Goal: Task Accomplishment & Management: Complete application form

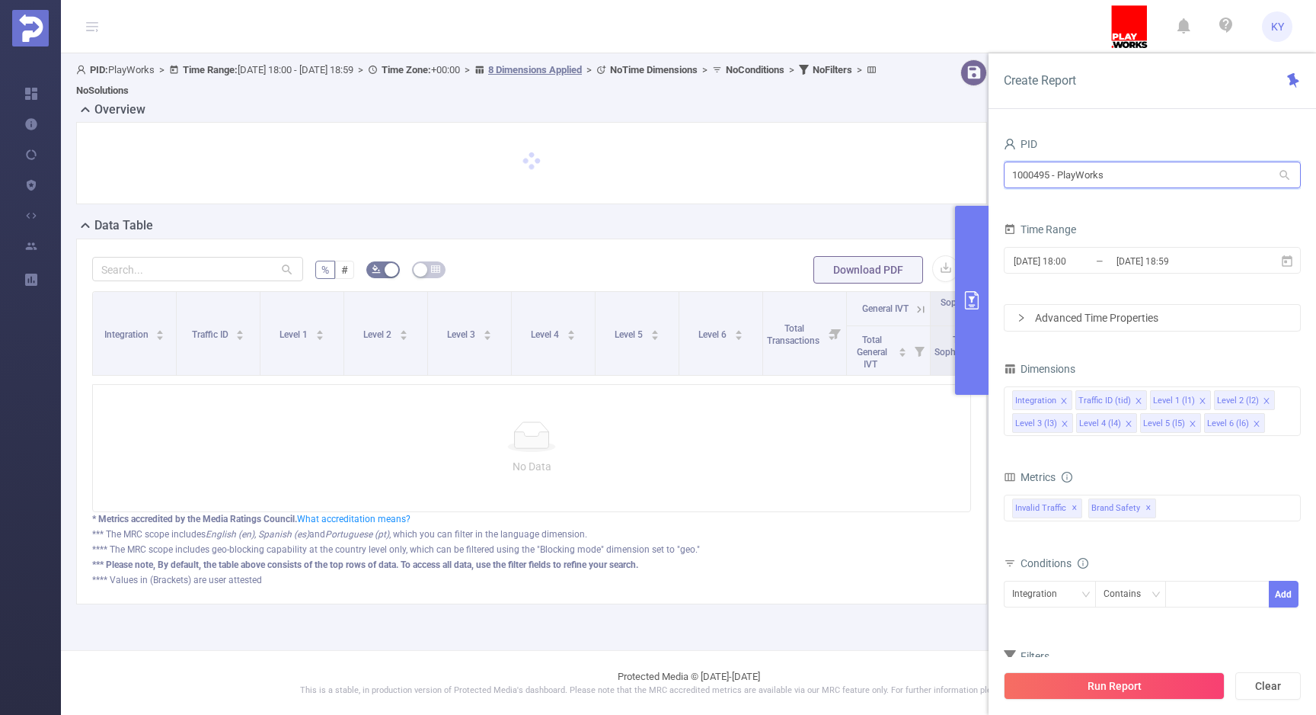
click at [1122, 179] on input "1000495 - PlayWorks" at bounding box center [1152, 174] width 297 height 27
type input "TCA"
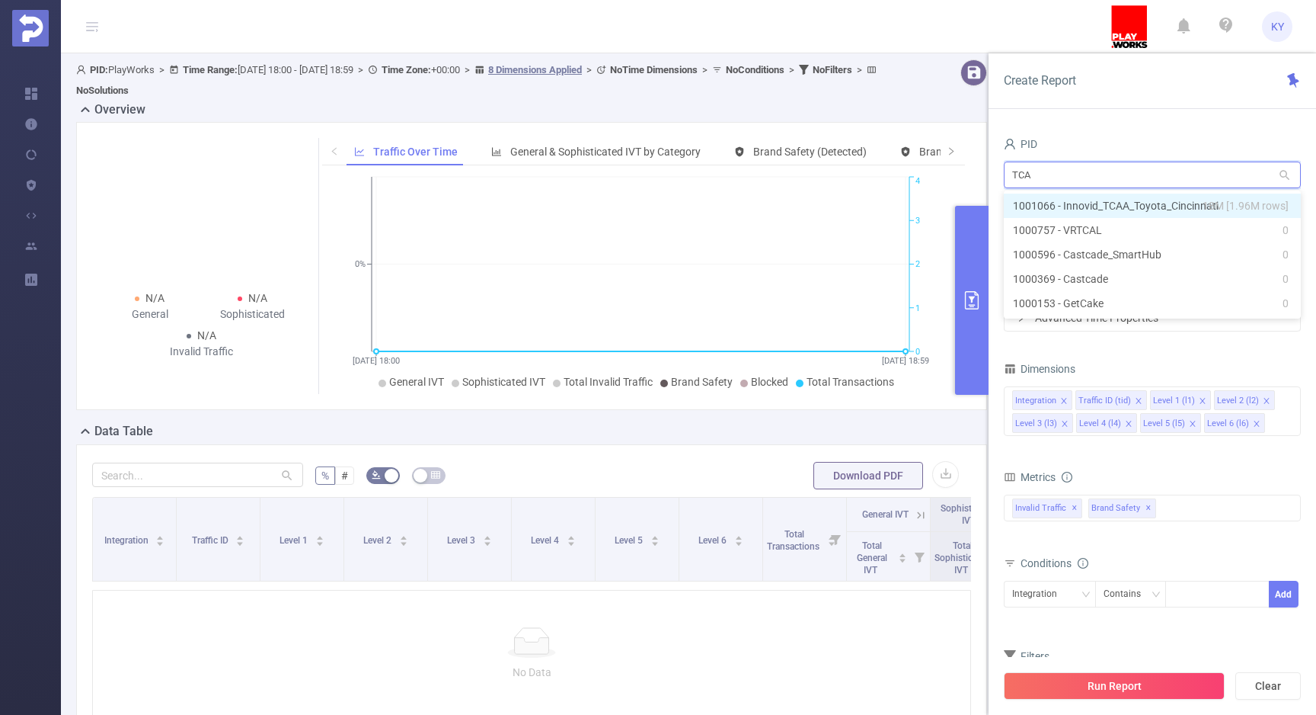
click at [1130, 206] on li "1001066 - Innovid_TCAA_Toyota_Cincinnati 18M [1.96M rows]" at bounding box center [1152, 205] width 297 height 24
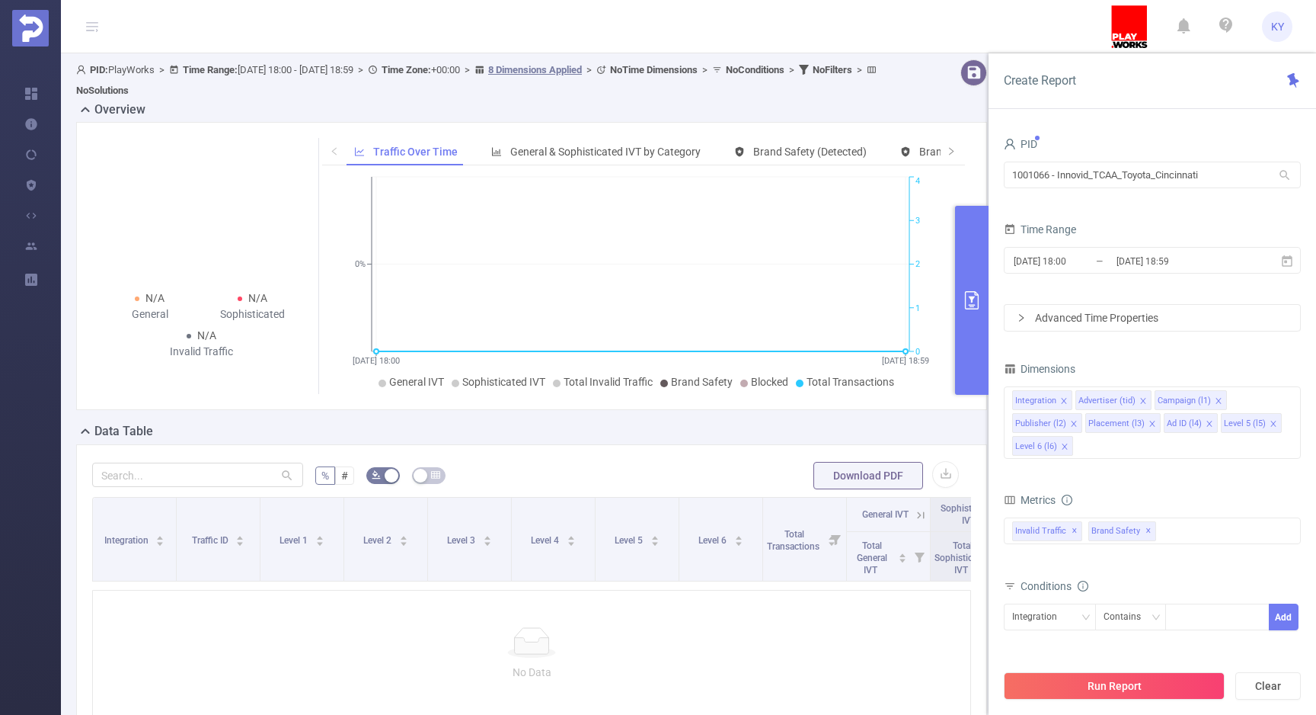
click at [1177, 678] on button "Run Report" at bounding box center [1114, 685] width 221 height 27
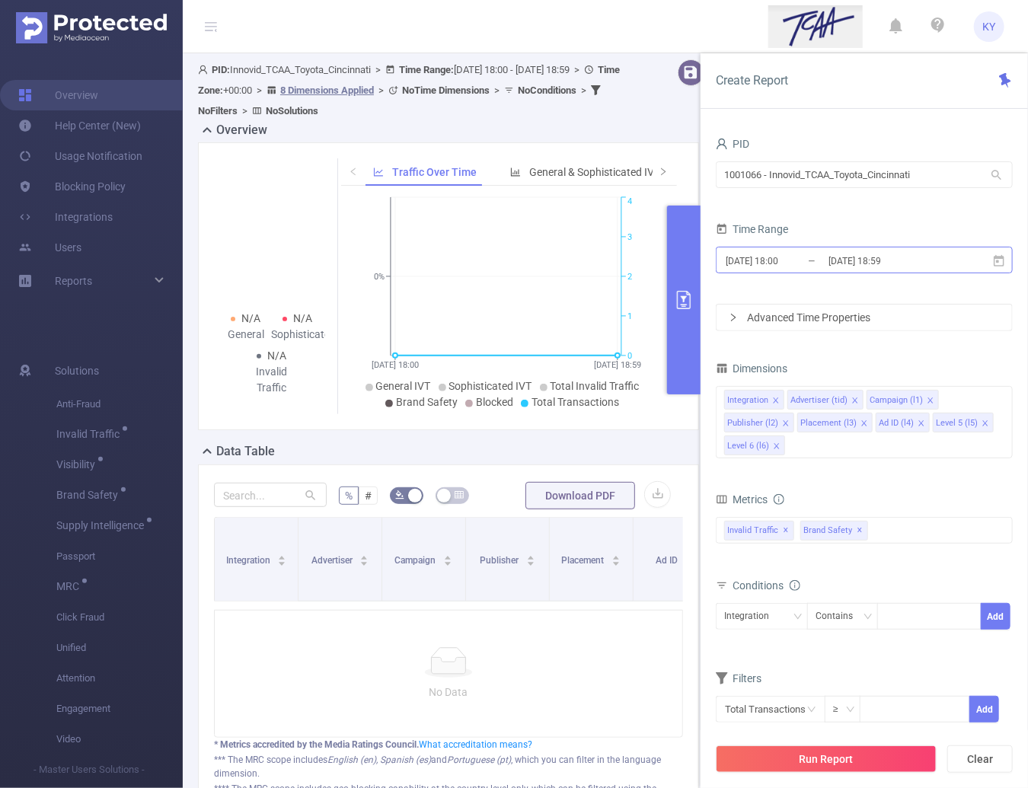
click at [876, 269] on input "2025-09-25 18:59" at bounding box center [888, 261] width 123 height 21
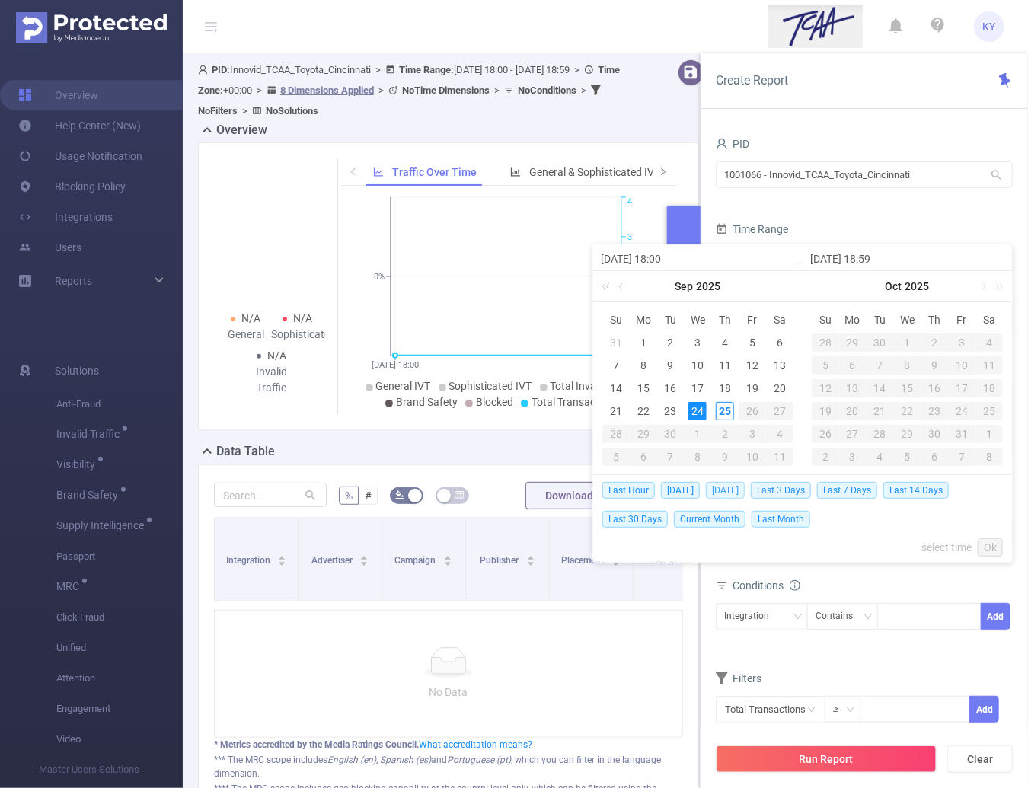
click at [737, 488] on span "Yesterday" at bounding box center [725, 490] width 39 height 17
type input "2025-09-24 00:00"
type input "2025-09-24 23:59"
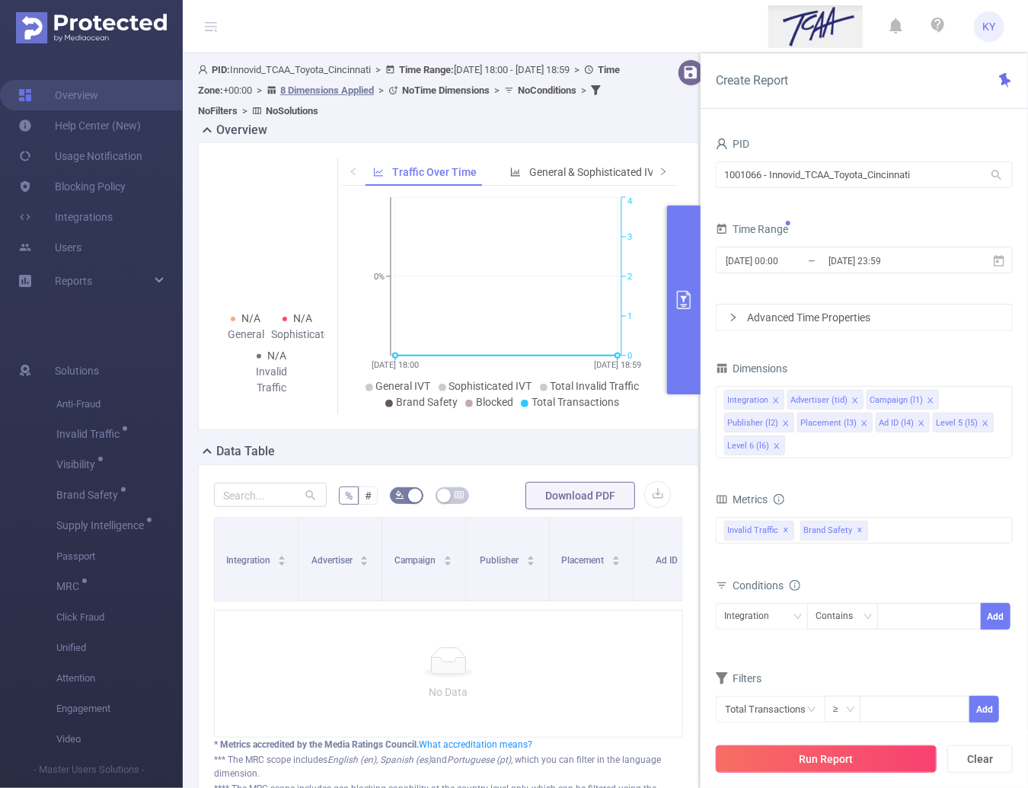
click at [899, 714] on button "Run Report" at bounding box center [826, 759] width 221 height 27
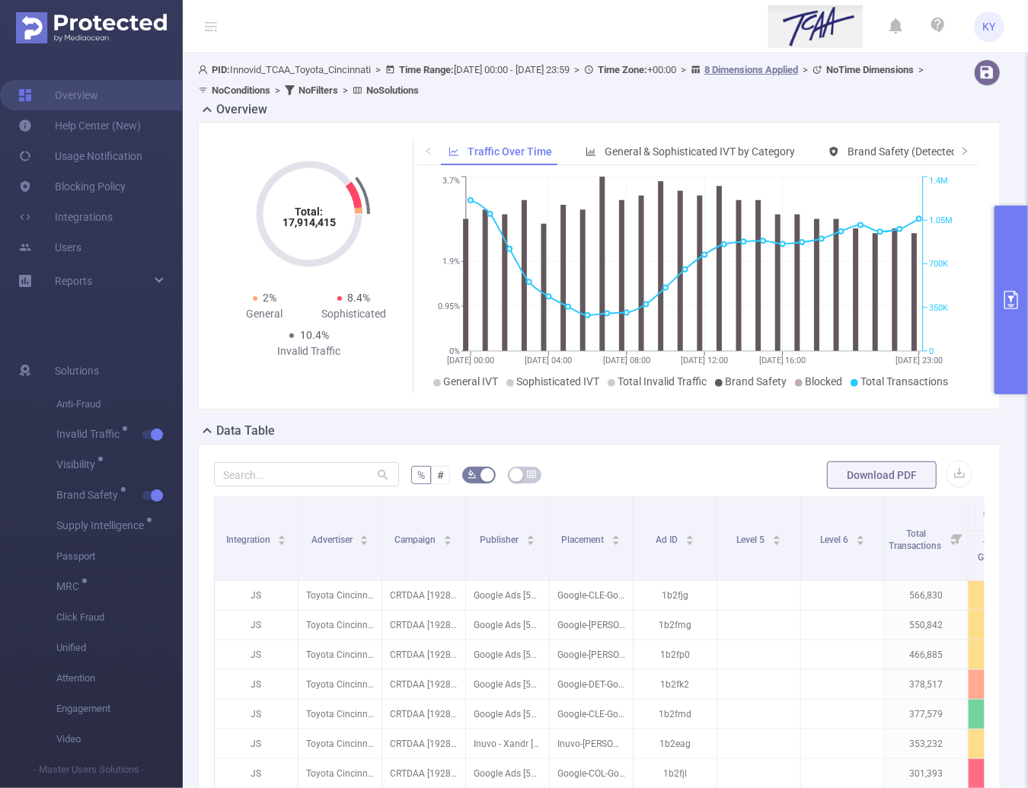
scroll to position [320, 0]
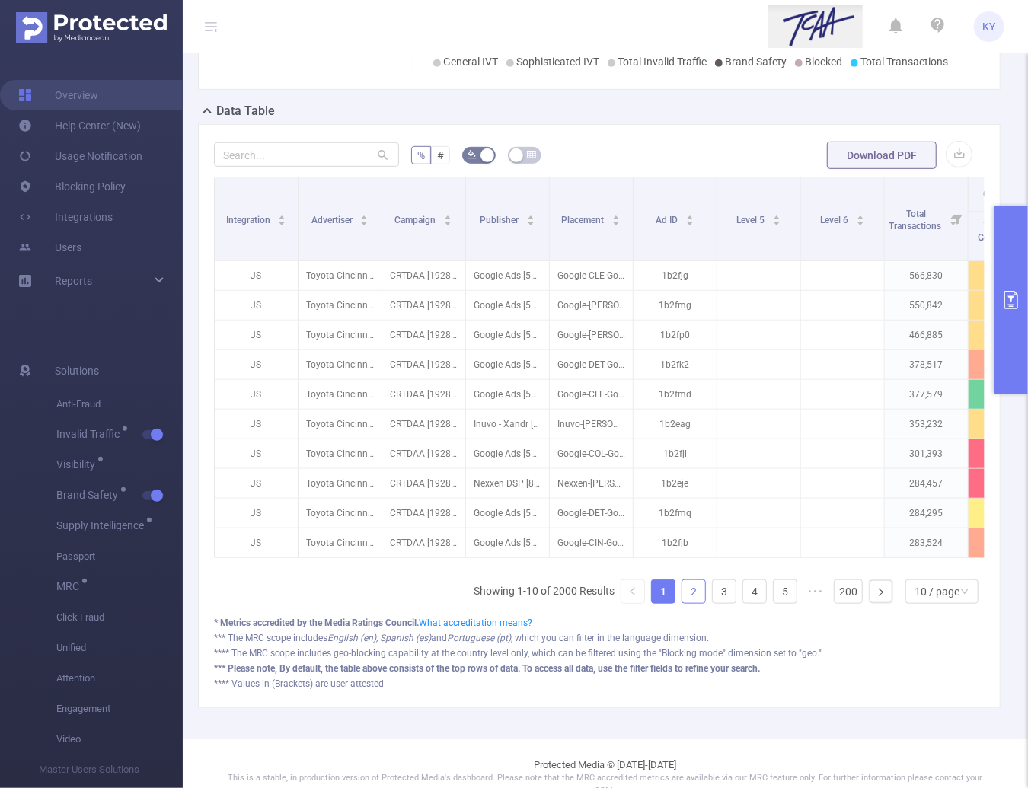
click at [683, 601] on link "2" at bounding box center [694, 591] width 23 height 23
click at [660, 596] on link "1" at bounding box center [663, 591] width 23 height 23
click at [269, 389] on div "Toyota Cincinnati [4291]" at bounding box center [235, 389] width 113 height 24
copy div "4291"
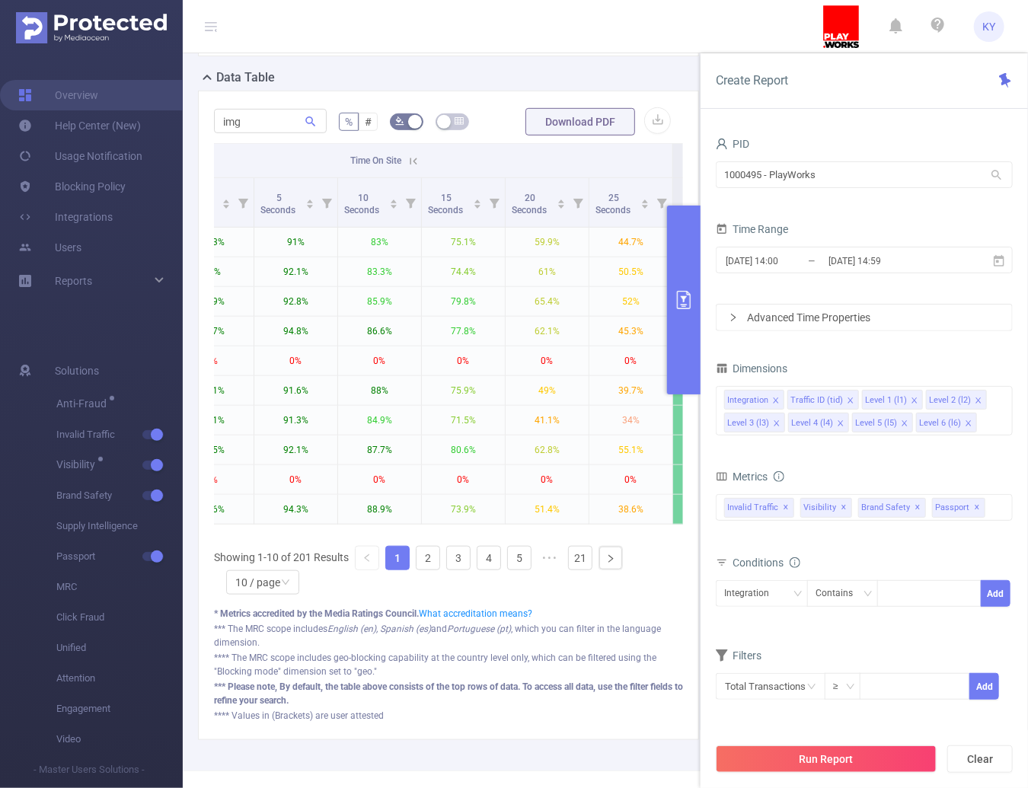
scroll to position [374, 0]
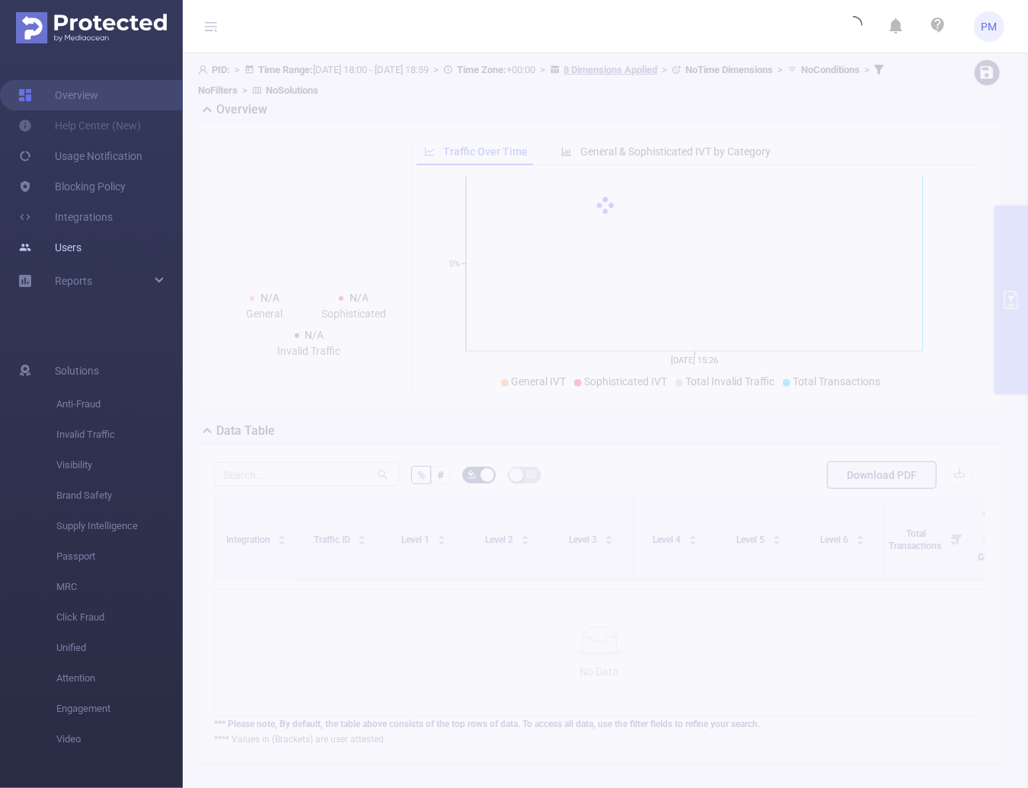
click at [46, 241] on link "Users" at bounding box center [49, 247] width 63 height 30
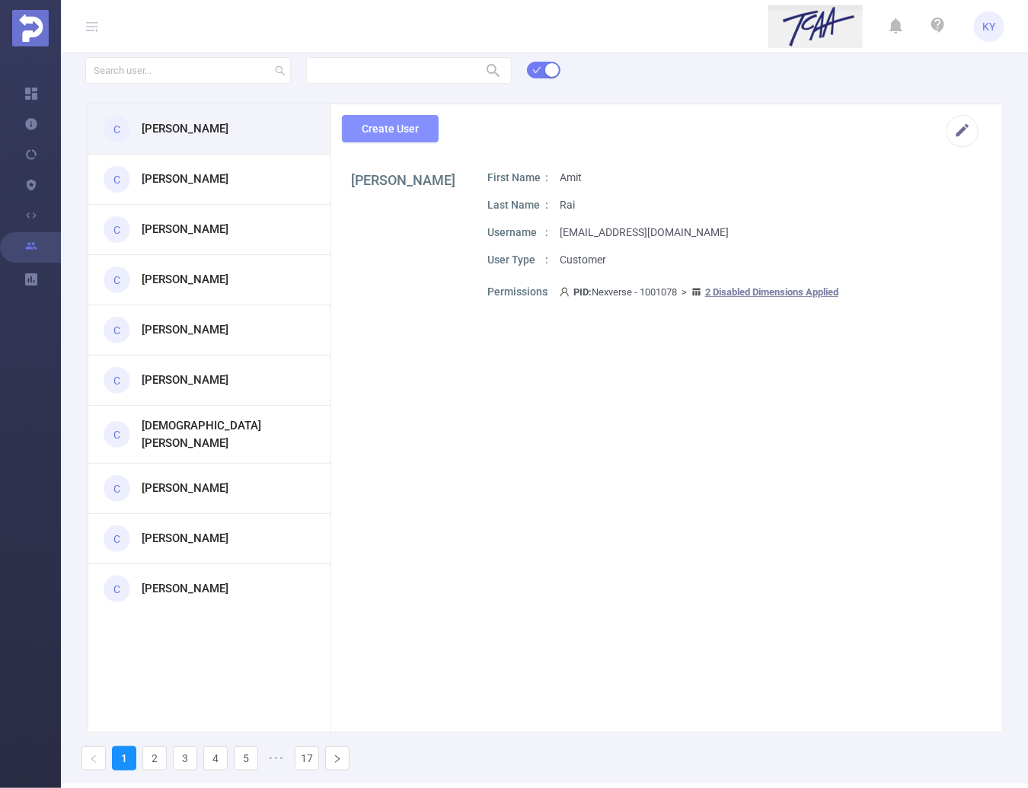
click at [414, 141] on button "Create User" at bounding box center [390, 128] width 97 height 27
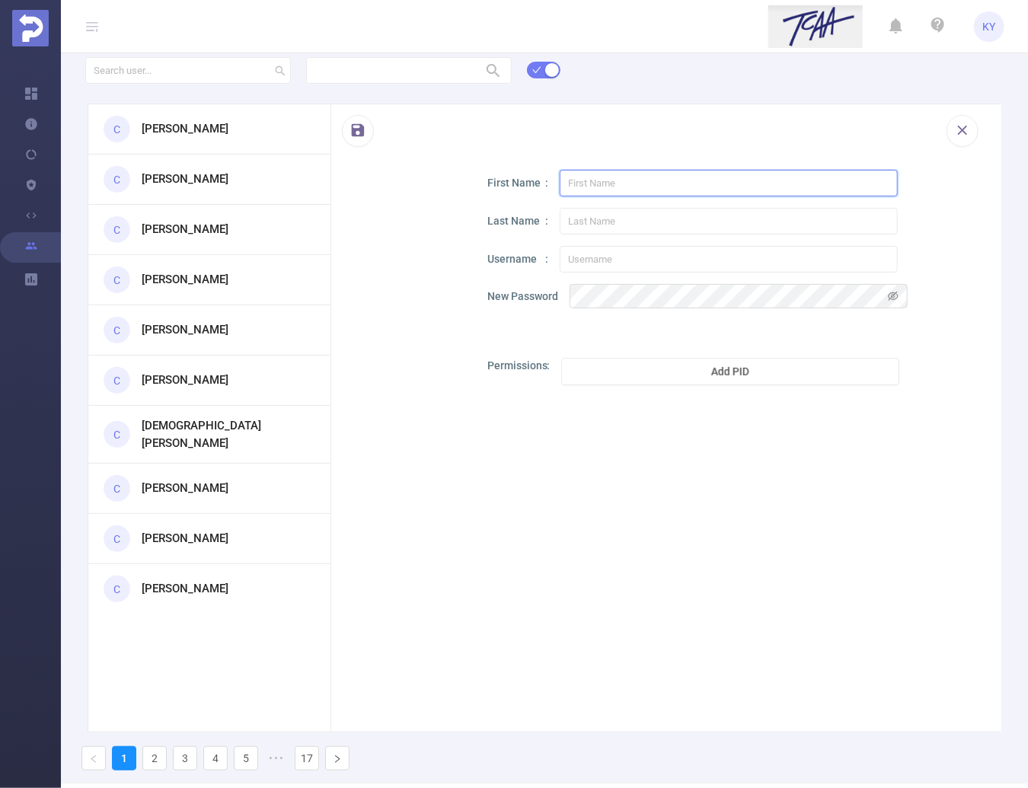
click at [645, 187] on input "text" at bounding box center [729, 183] width 338 height 27
type input "Jimmy"
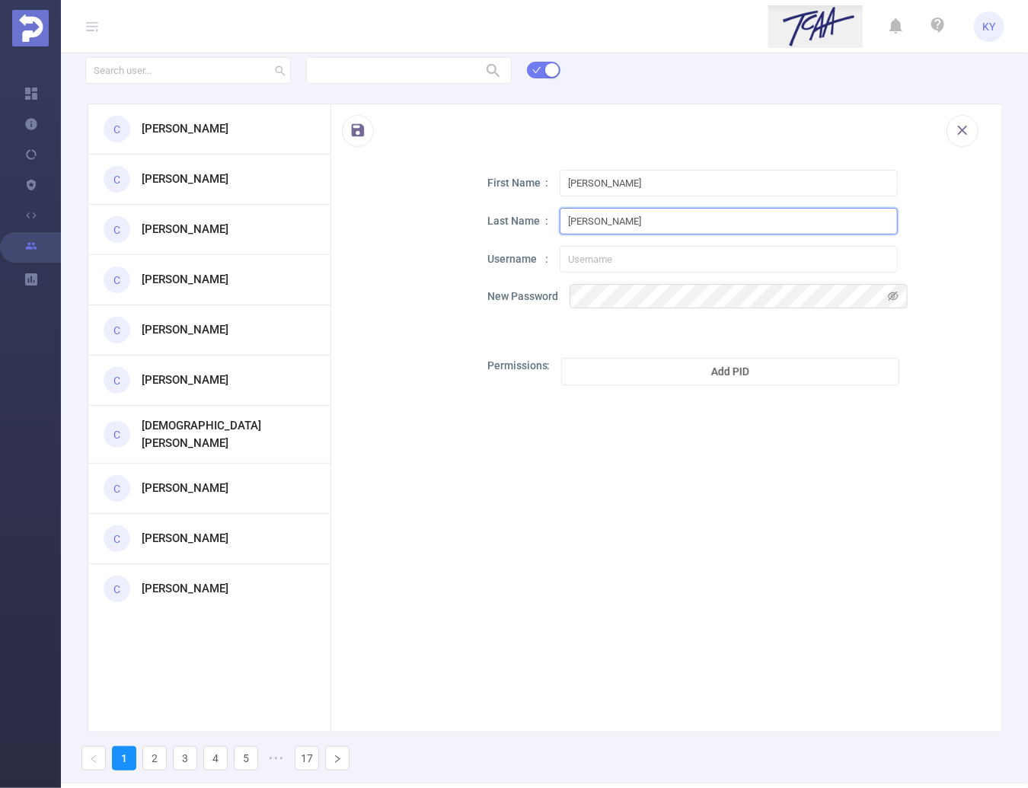
type input "Gao"
click at [558, 240] on div "First Name Jimmy Last Name Gao Username New Password Permissions Add PID" at bounding box center [732, 365] width 488 height 390
click at [569, 264] on input "text" at bounding box center [729, 259] width 338 height 27
click at [572, 264] on input "text" at bounding box center [729, 259] width 338 height 27
paste input "jimmy.gao@connatix.com"
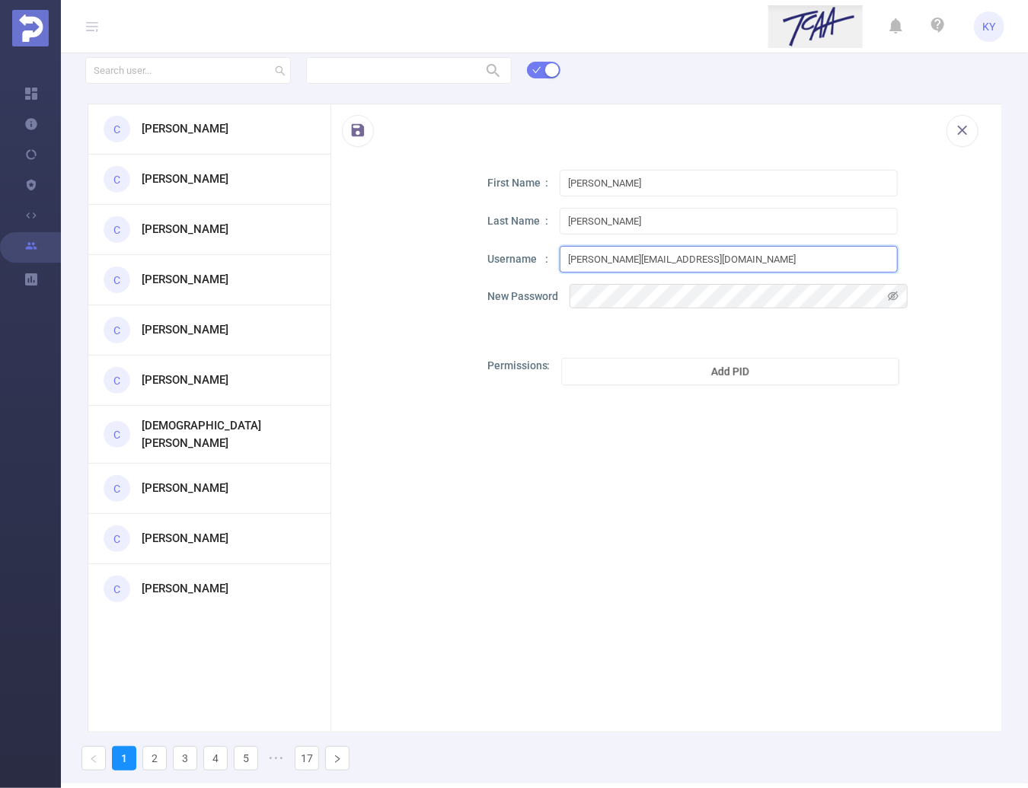
type input "jimmy.gao@connatix.com"
click at [504, 286] on div "New Password" at bounding box center [732, 296] width 488 height 24
click at [549, 320] on div "First Name Jimmy Last Name Gao Username jimmy.gao@connatix.com New Password Per…" at bounding box center [732, 365] width 488 height 390
click at [614, 363] on button "Add PID" at bounding box center [730, 371] width 338 height 27
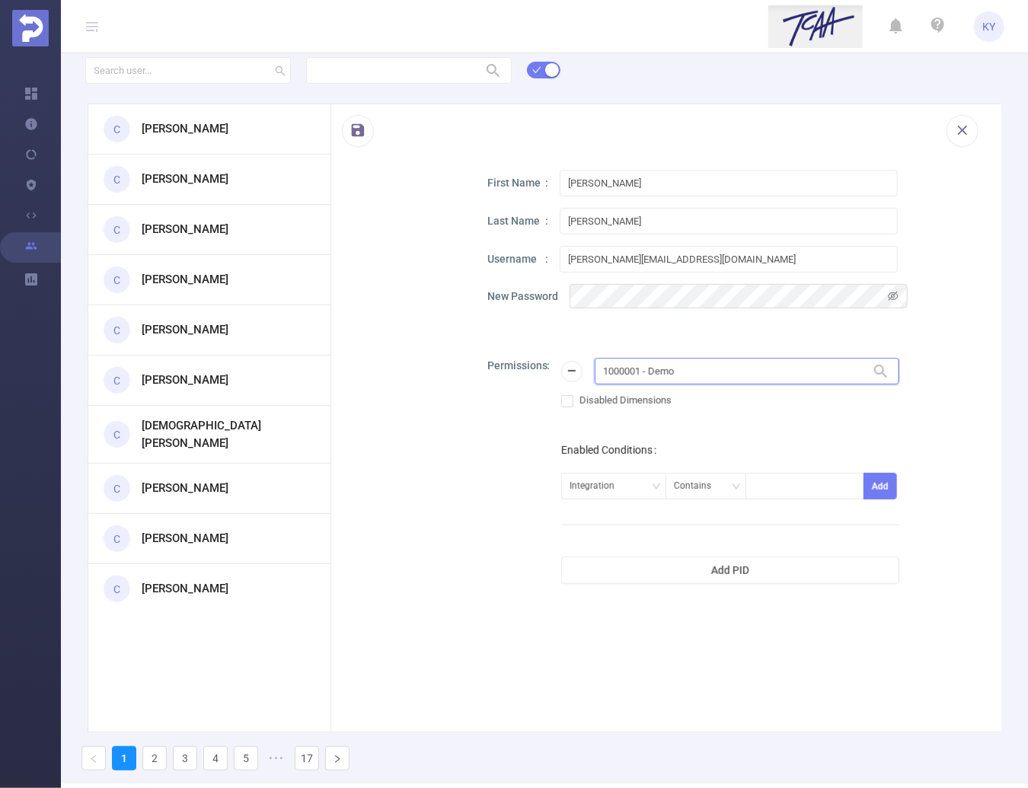
click at [673, 360] on input "1000001 - Demo" at bounding box center [747, 371] width 305 height 27
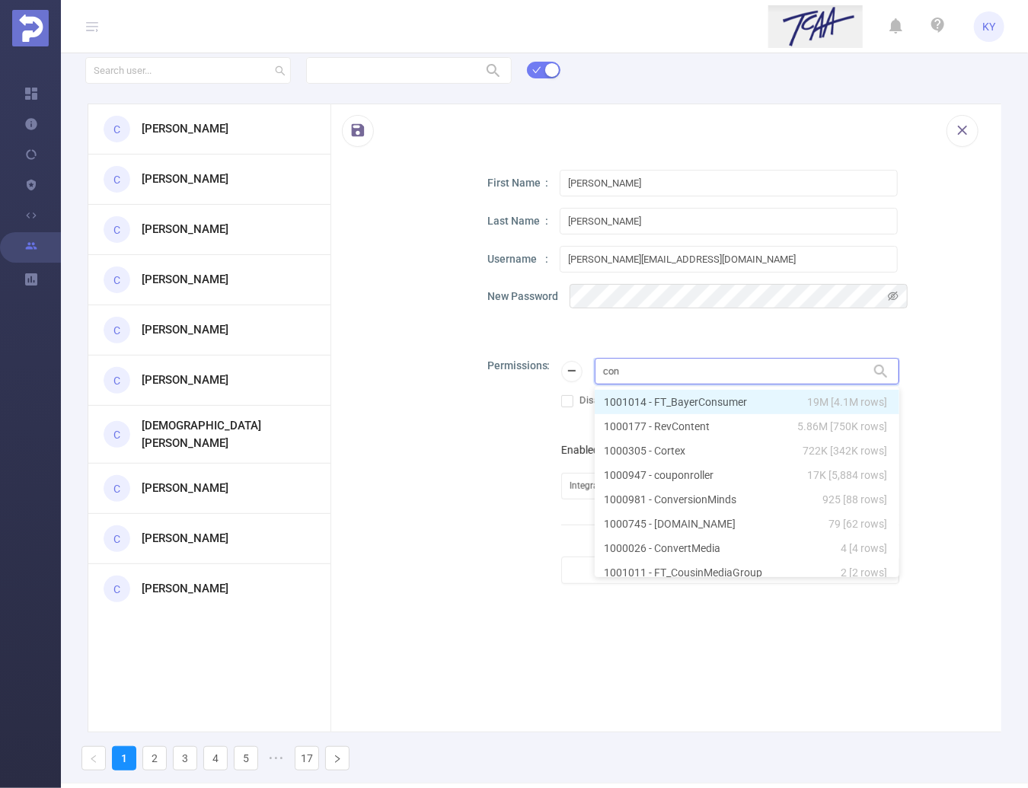
type input "conn"
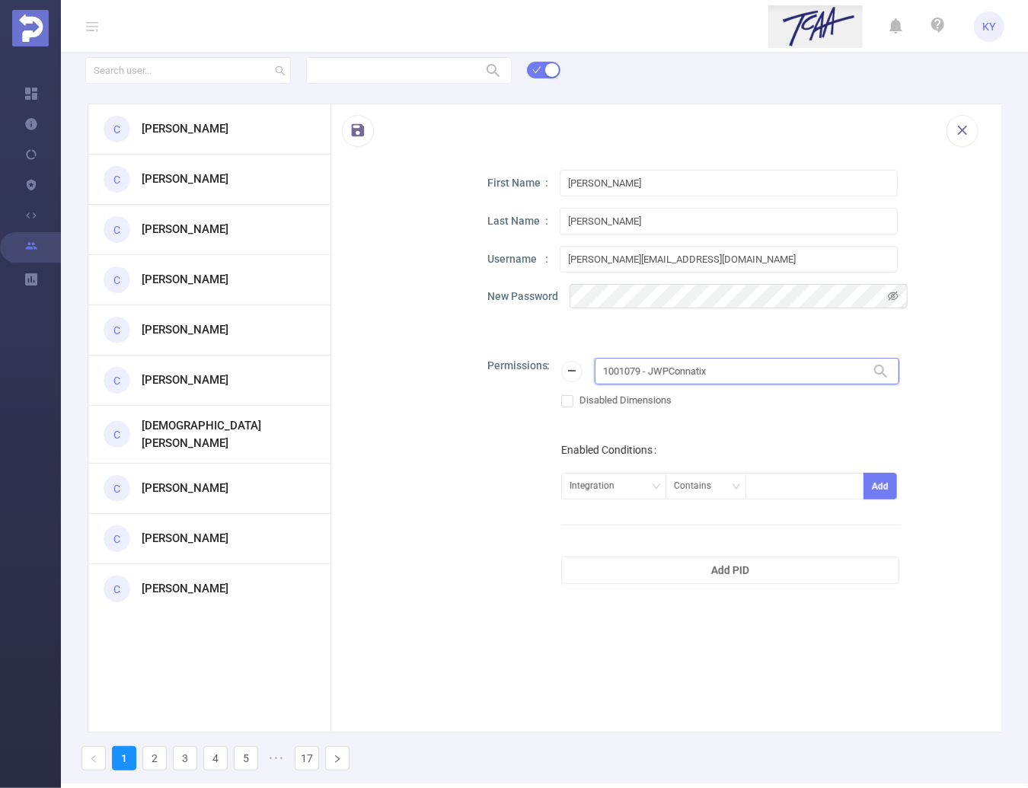
click at [723, 377] on input "1001079 - JWPConnatix" at bounding box center [747, 371] width 305 height 27
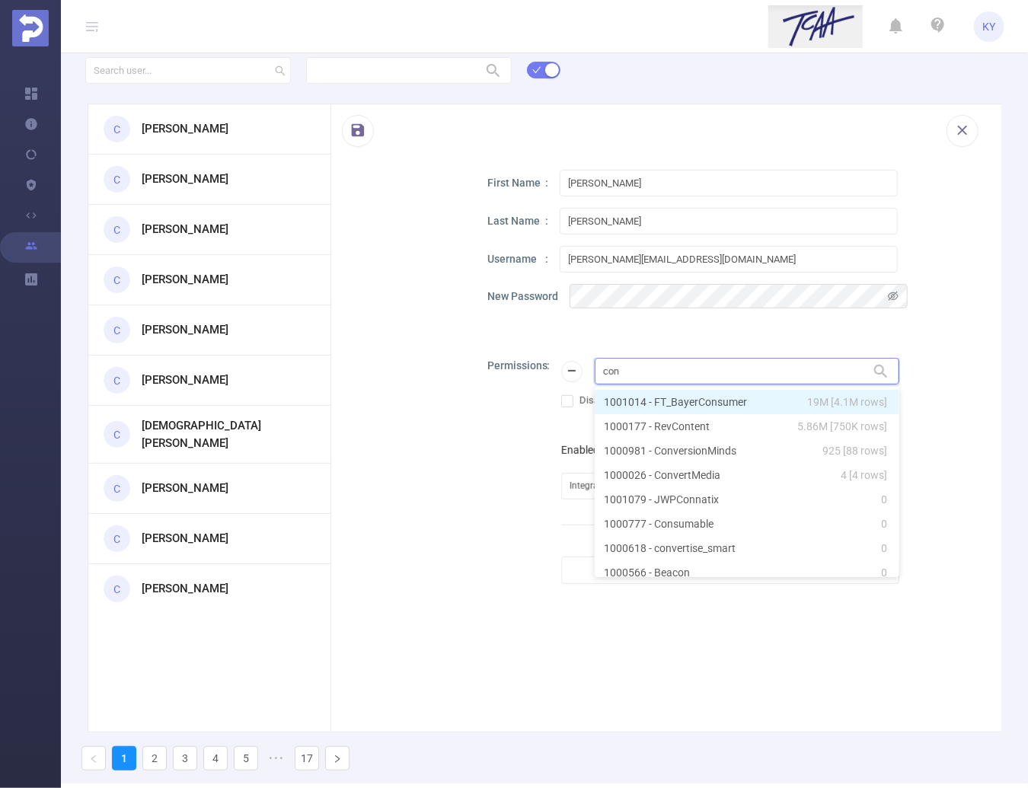
type input "conn"
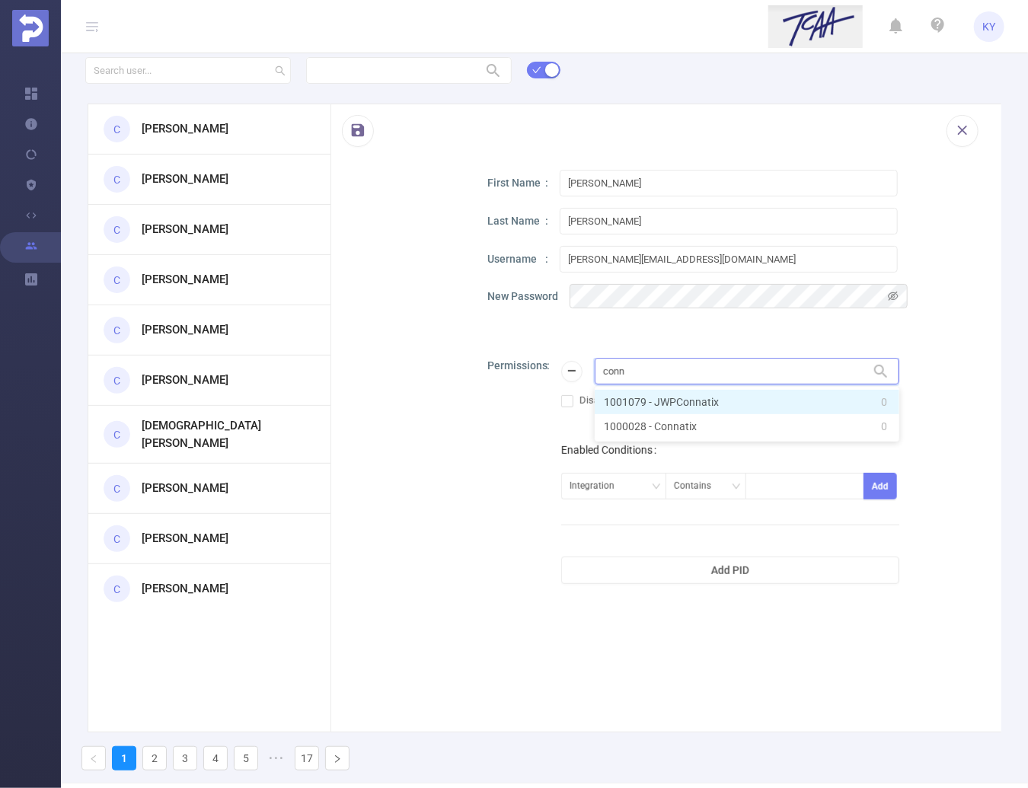
click at [734, 398] on li "1001079 - JWPConnatix 0" at bounding box center [747, 402] width 305 height 24
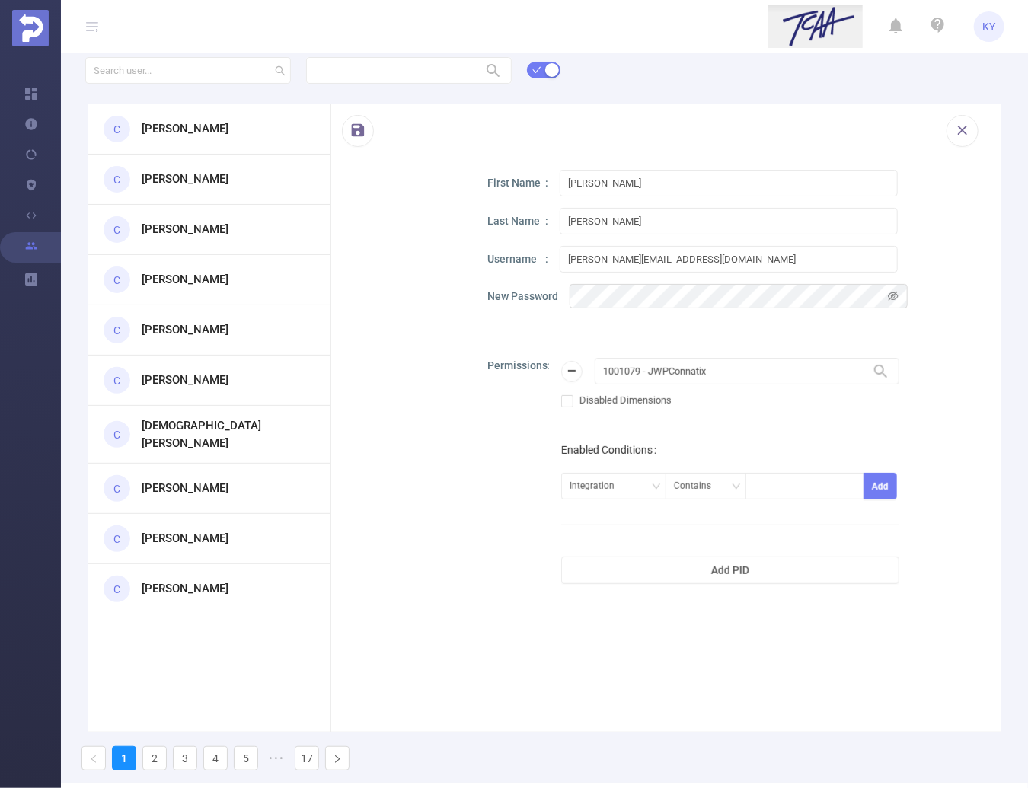
click at [720, 337] on div "First Name Jimmy Last Name Gao Username jimmy.gao@connatix.com New Password Per…" at bounding box center [732, 460] width 488 height 580
click at [520, 340] on div "First Name Jimmy Last Name Gao Username jimmy.gao@connatix.com New Password Per…" at bounding box center [732, 460] width 488 height 580
click at [421, 353] on div at bounding box center [403, 460] width 91 height 580
click at [613, 483] on div "Integration" at bounding box center [598, 486] width 56 height 25
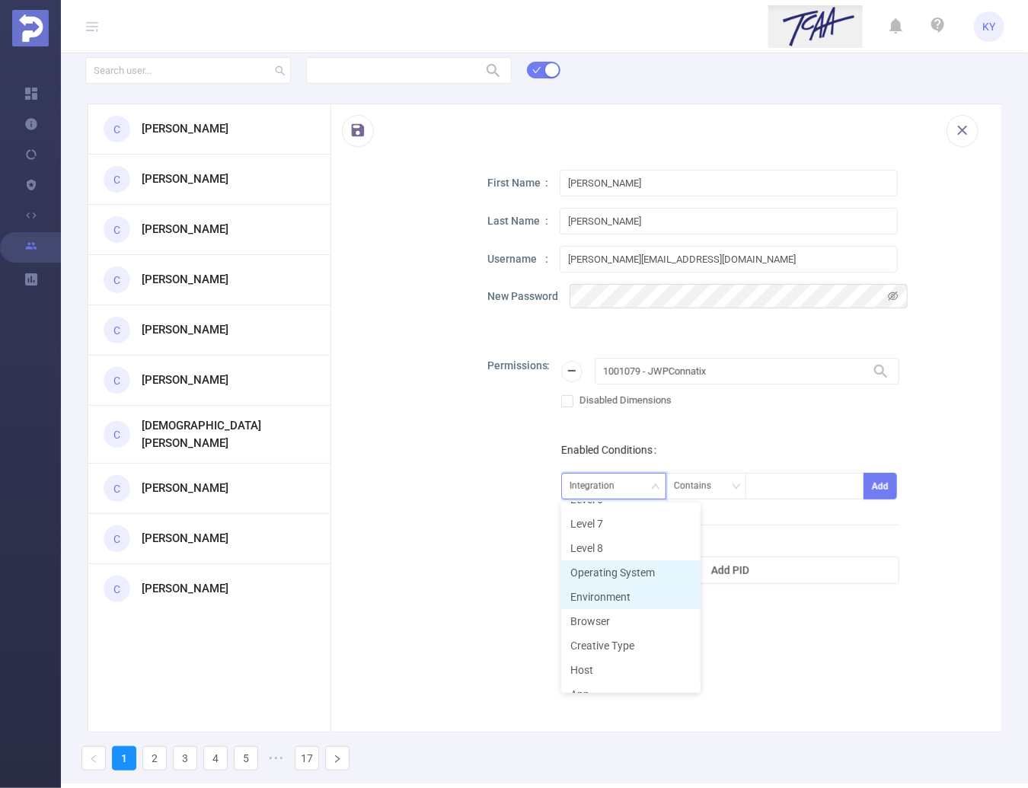
scroll to position [176, 0]
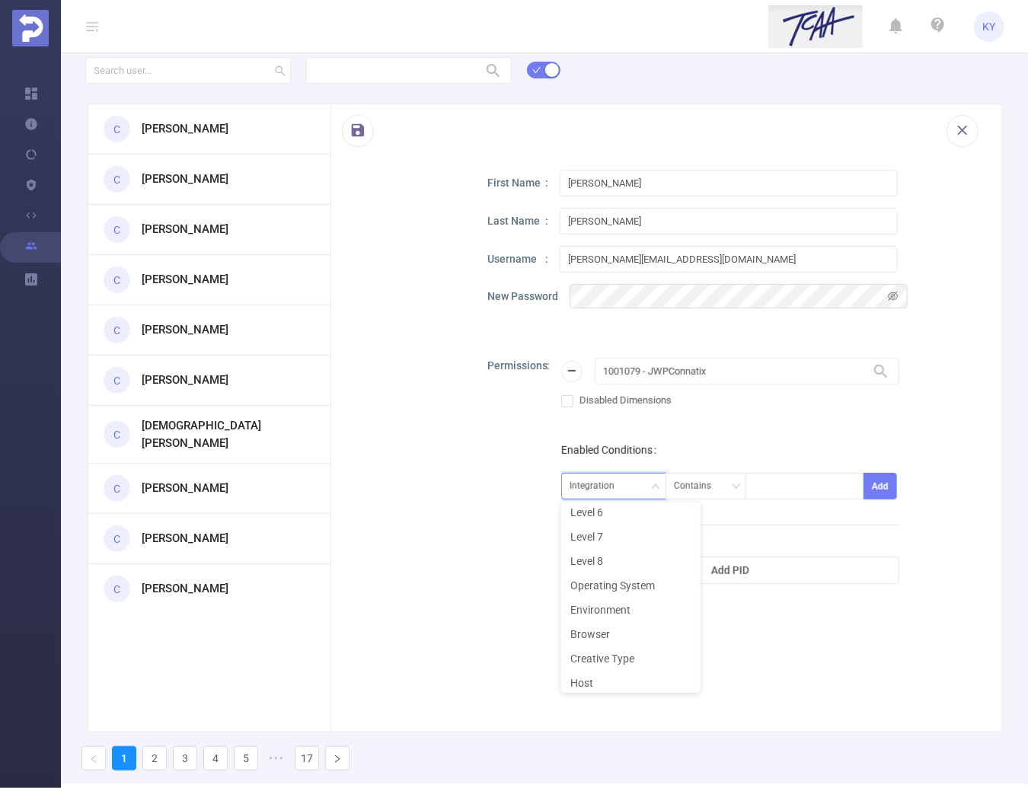
click at [437, 535] on div at bounding box center [403, 460] width 91 height 580
click at [448, 477] on div at bounding box center [403, 460] width 91 height 580
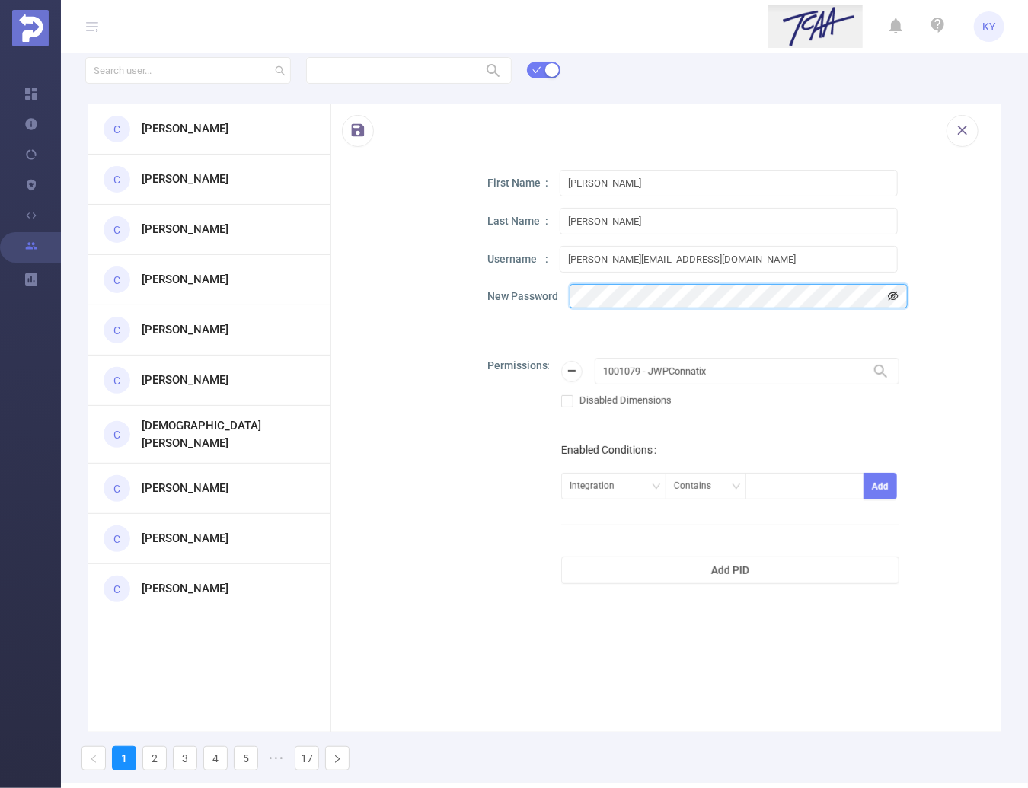
click at [893, 291] on icon "icon: eye-invisible" at bounding box center [893, 296] width 11 height 11
click at [360, 138] on button "button" at bounding box center [358, 131] width 32 height 32
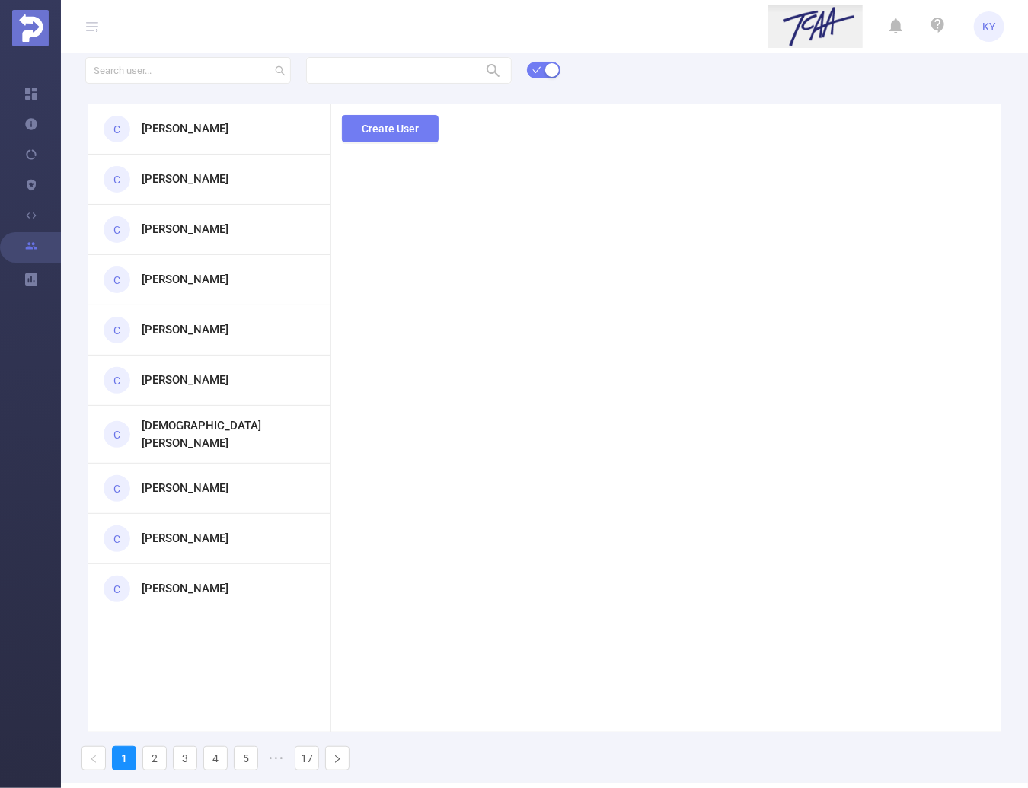
click at [526, 165] on section "Create User" at bounding box center [666, 418] width 670 height 629
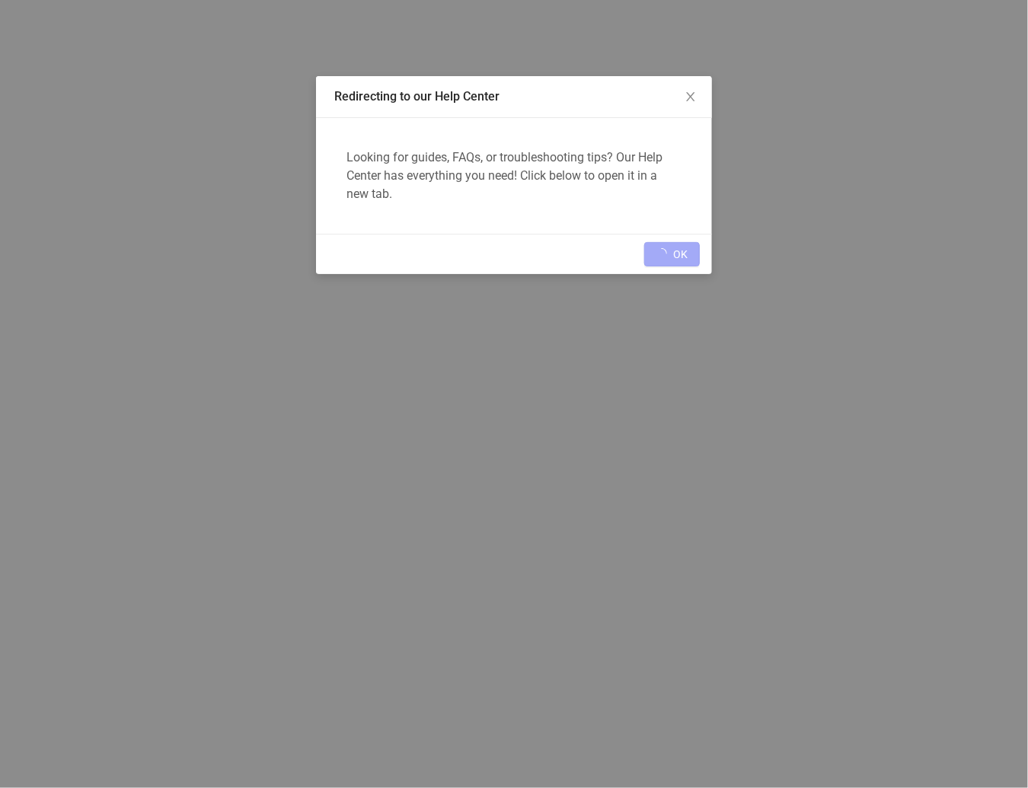
click at [685, 243] on div "OK" at bounding box center [514, 254] width 396 height 40
click at [688, 247] on div "OK" at bounding box center [514, 254] width 396 height 40
click at [684, 251] on div "OK" at bounding box center [514, 254] width 396 height 40
click at [684, 251] on button "OK" at bounding box center [672, 254] width 56 height 24
